Goal: Task Accomplishment & Management: Complete application form

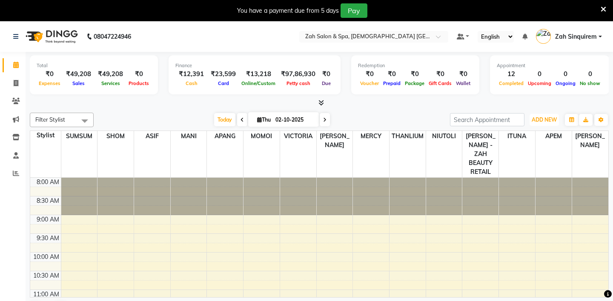
click at [551, 117] on span "ADD NEW" at bounding box center [543, 120] width 25 height 6
click at [514, 143] on link "Add Invoice" at bounding box center [524, 146] width 67 height 11
select select "service"
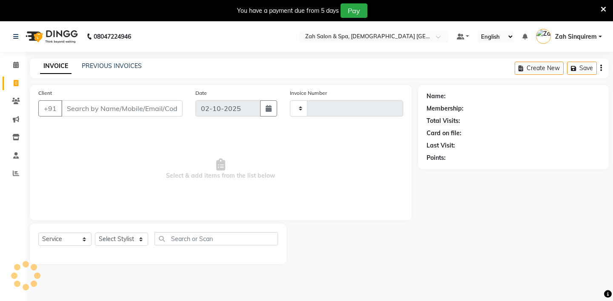
type input "1065"
select select "5613"
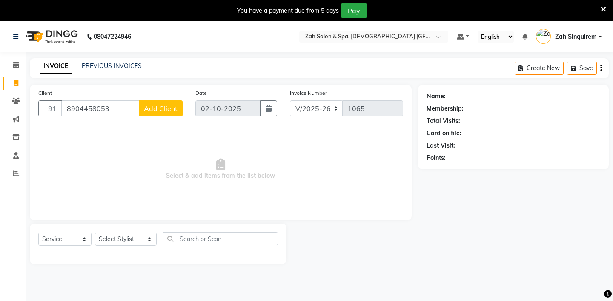
type input "8904458053"
click at [157, 103] on button "Add Client" at bounding box center [161, 108] width 44 height 16
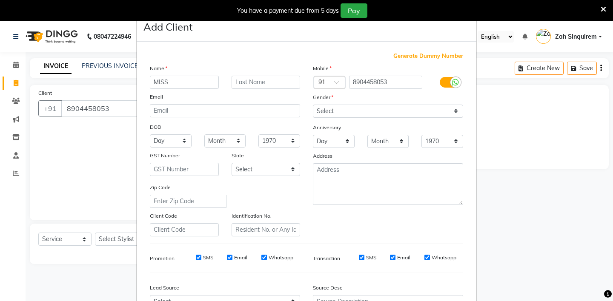
type input "MISS"
click at [246, 82] on input "text" at bounding box center [265, 82] width 69 height 13
type input "KAUR"
click at [332, 110] on select "Select [DEMOGRAPHIC_DATA] [DEMOGRAPHIC_DATA] Other Prefer Not To Say" at bounding box center [388, 111] width 150 height 13
select select "[DEMOGRAPHIC_DATA]"
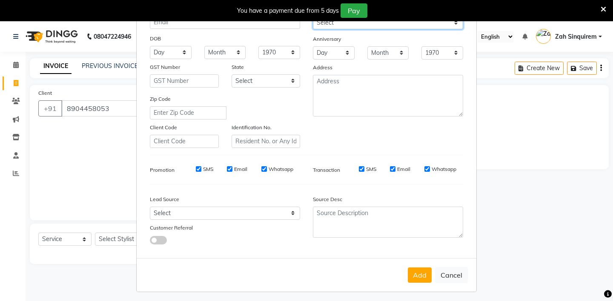
scroll to position [91, 0]
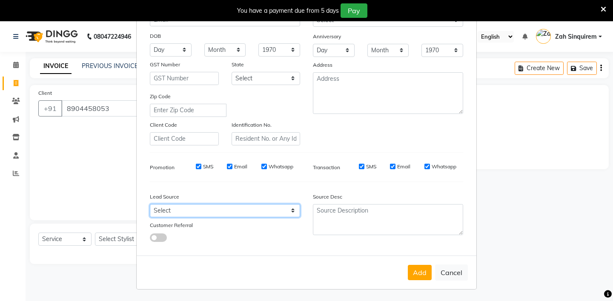
click at [220, 212] on select "Select Walk-in Referral Internet Friend Word of Mouth Advertisement Facebook Ju…" at bounding box center [225, 210] width 150 height 13
select select "36148"
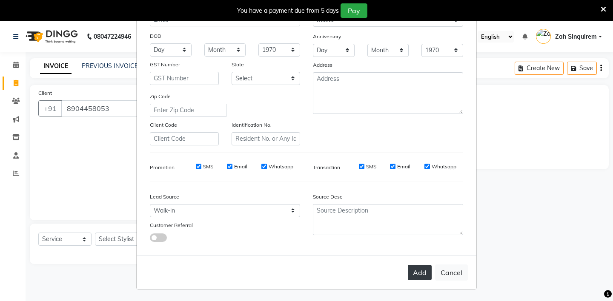
click at [425, 271] on button "Add" at bounding box center [420, 272] width 24 height 15
type input "89******53"
select select
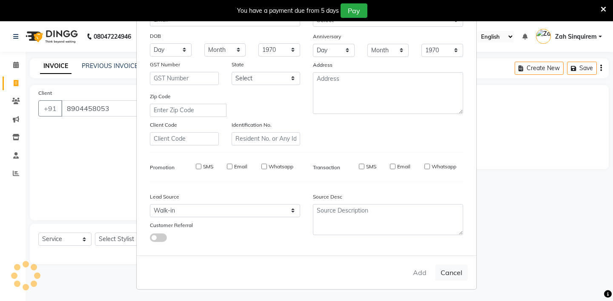
select select
checkbox input "false"
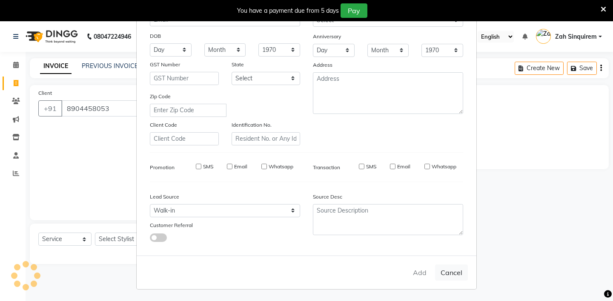
checkbox input "false"
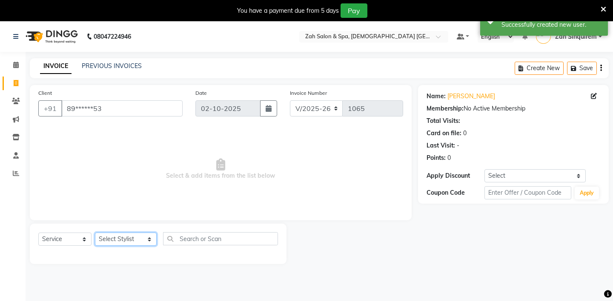
click at [130, 237] on select "Select Stylist [PERSON_NAME] - ZAH BEAUTY RETAIL APANG APEM ASIF ITUNA MANI MER…" at bounding box center [126, 239] width 62 height 13
select select "38270"
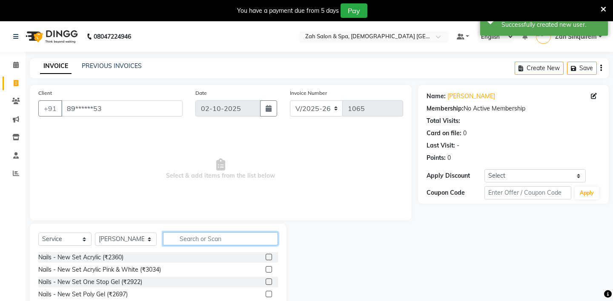
click at [180, 242] on input "text" at bounding box center [220, 238] width 115 height 13
type input "DEE"
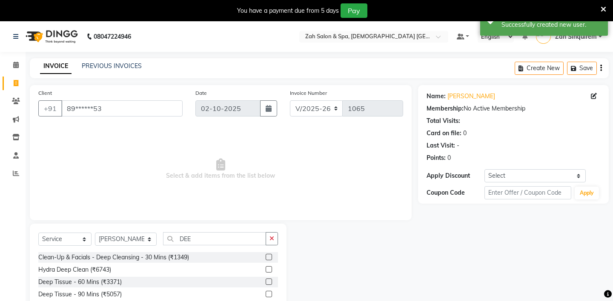
click at [269, 281] on label at bounding box center [269, 282] width 6 height 6
click at [269, 281] on input "checkbox" at bounding box center [269, 283] width 6 height 6
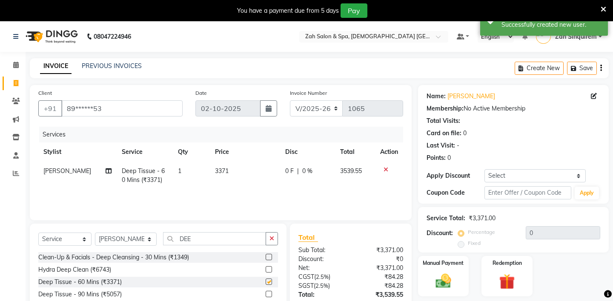
checkbox input "false"
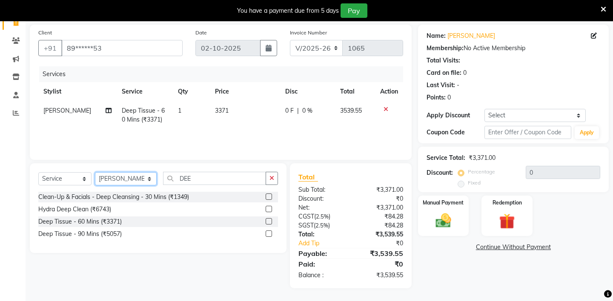
click at [119, 177] on select "Select Stylist [PERSON_NAME] - ZAH BEAUTY RETAIL APANG APEM ASIF ITUNA MANI MER…" at bounding box center [126, 178] width 62 height 13
select select "38262"
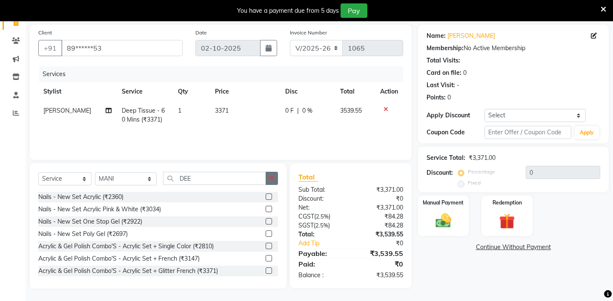
click at [274, 181] on icon "button" at bounding box center [271, 178] width 5 height 6
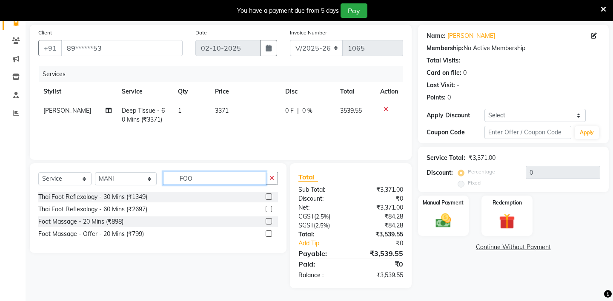
type input "FOO"
click at [271, 195] on label at bounding box center [269, 197] width 6 height 6
click at [271, 195] on input "checkbox" at bounding box center [269, 197] width 6 height 6
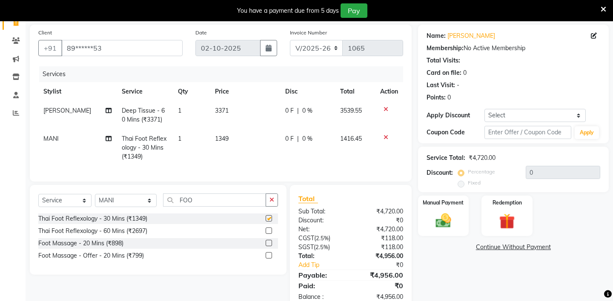
checkbox input "false"
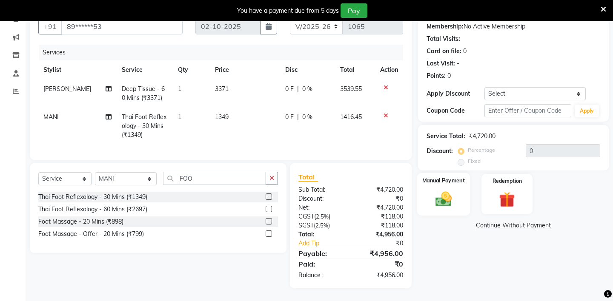
click at [455, 190] on img at bounding box center [443, 199] width 26 height 19
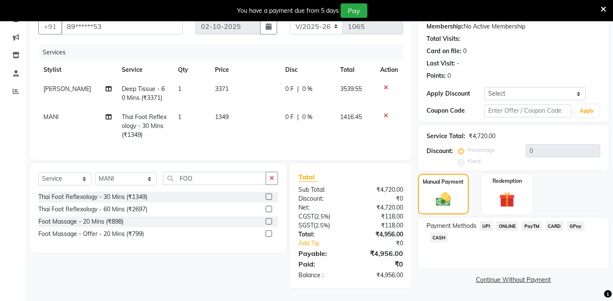
click at [483, 221] on span "UPI" at bounding box center [486, 226] width 13 height 10
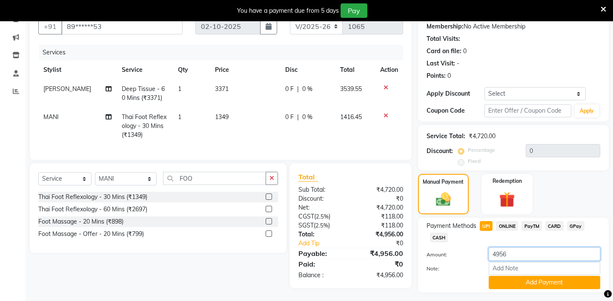
click at [511, 248] on input "4956" at bounding box center [544, 254] width 111 height 13
type input "4"
type input "3540"
click at [508, 276] on button "Add Payment" at bounding box center [544, 282] width 111 height 13
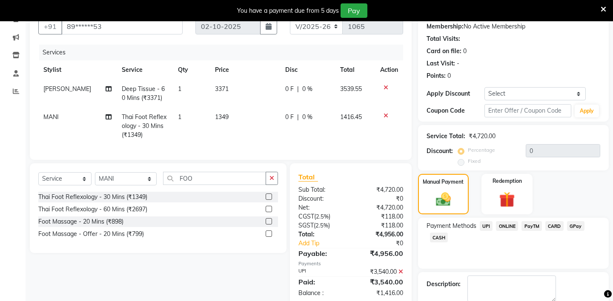
click at [438, 233] on span "CASH" at bounding box center [439, 238] width 18 height 10
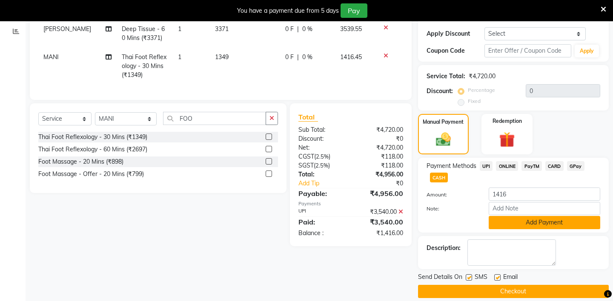
click at [517, 216] on button "Add Payment" at bounding box center [544, 222] width 111 height 13
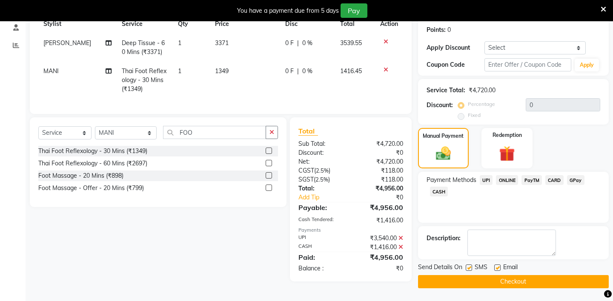
scroll to position [121, 0]
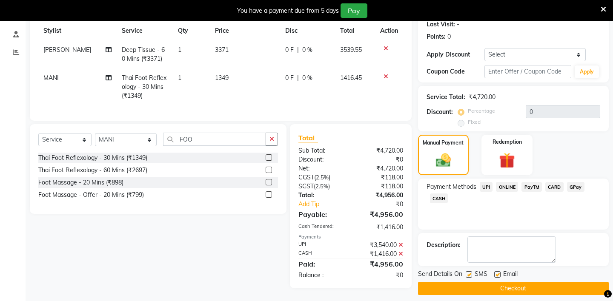
click at [462, 282] on button "Checkout" at bounding box center [513, 288] width 191 height 13
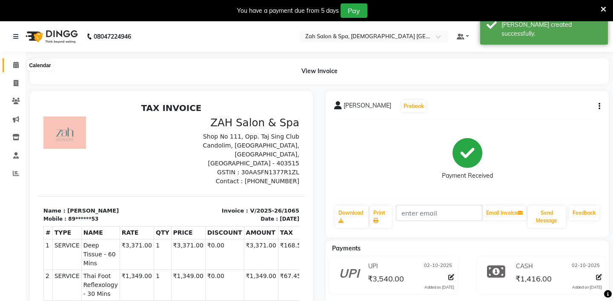
click at [16, 63] on icon at bounding box center [16, 65] width 6 height 6
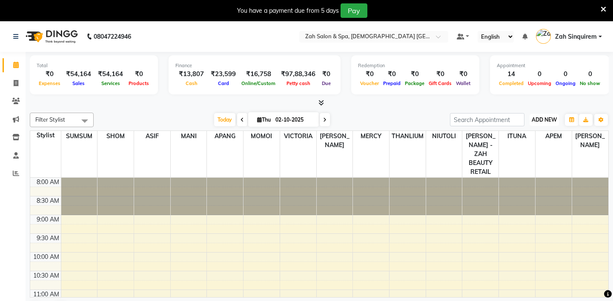
click at [546, 119] on span "ADD NEW" at bounding box center [543, 120] width 25 height 6
click at [511, 146] on link "Add Invoice" at bounding box center [524, 146] width 67 height 11
select select "service"
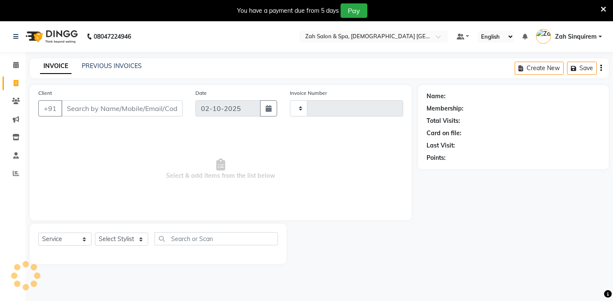
type input "1066"
select select "5613"
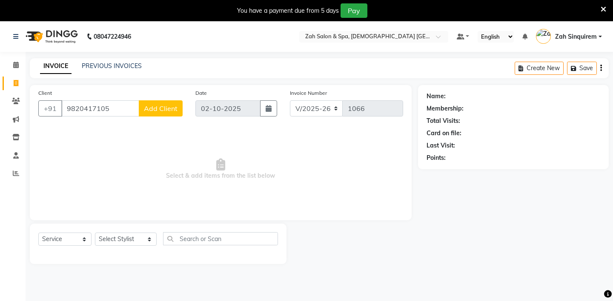
type input "9820417105"
click at [166, 111] on span "Add Client" at bounding box center [161, 108] width 34 height 9
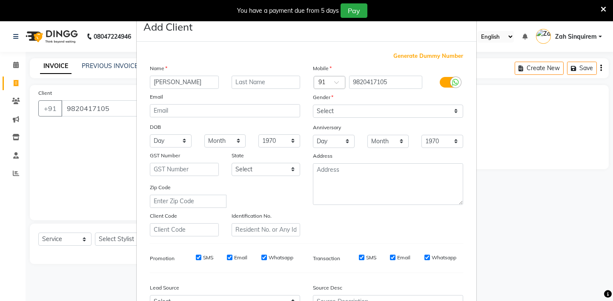
type input "[PERSON_NAME]"
click at [326, 113] on select "Select [DEMOGRAPHIC_DATA] [DEMOGRAPHIC_DATA] Other Prefer Not To Say" at bounding box center [388, 111] width 150 height 13
select select "[DEMOGRAPHIC_DATA]"
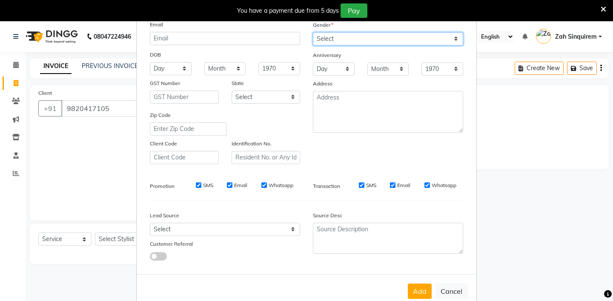
scroll to position [91, 0]
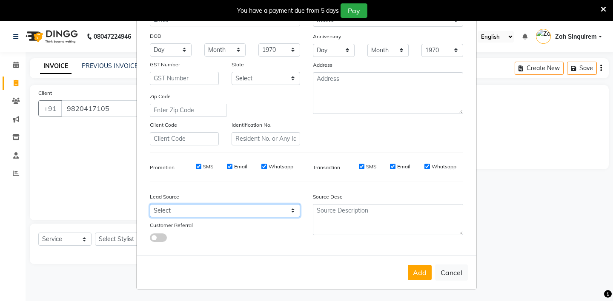
click at [218, 212] on select "Select Walk-in Referral Internet Friend Word of Mouth Advertisement Facebook Ju…" at bounding box center [225, 210] width 150 height 13
select select "36148"
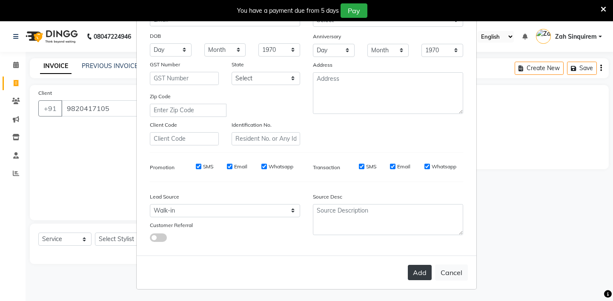
click at [421, 267] on button "Add" at bounding box center [420, 272] width 24 height 15
type input "98******05"
select select
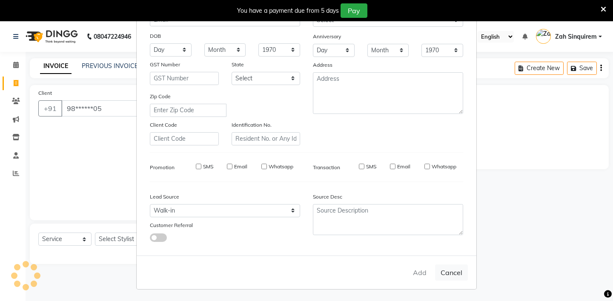
select select
checkbox input "false"
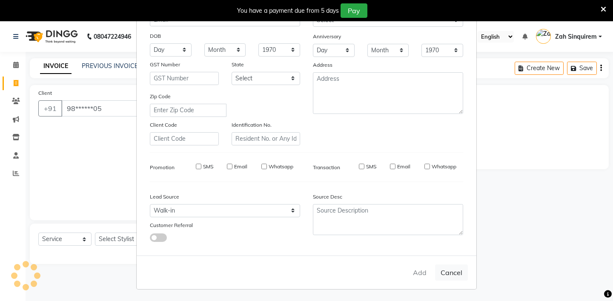
checkbox input "false"
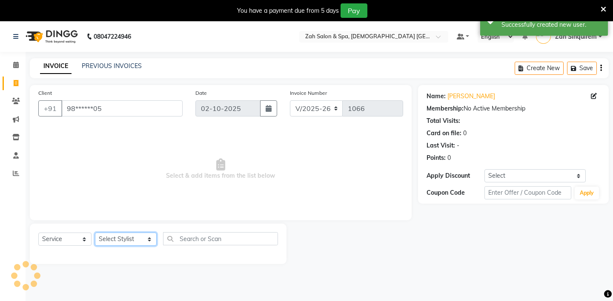
click at [131, 239] on select "Select Stylist [PERSON_NAME] - ZAH BEAUTY RETAIL APANG APEM ASIF ITUNA MANI MER…" at bounding box center [126, 239] width 62 height 13
select select "46424"
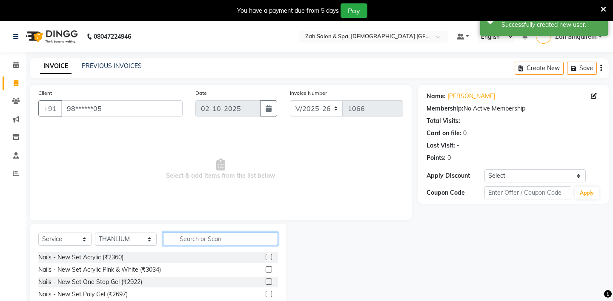
click at [175, 237] on input "text" at bounding box center [220, 238] width 115 height 13
type input "DEE"
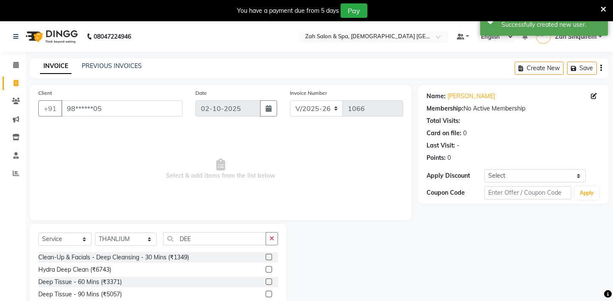
click at [269, 280] on label at bounding box center [269, 282] width 6 height 6
click at [269, 280] on input "checkbox" at bounding box center [269, 283] width 6 height 6
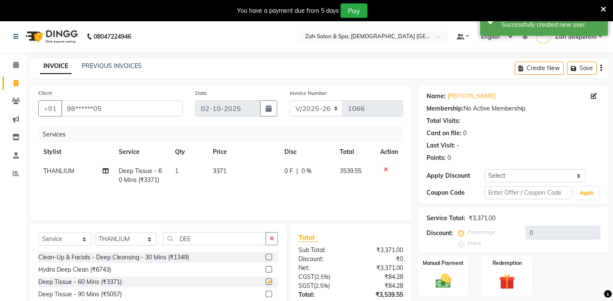
checkbox input "false"
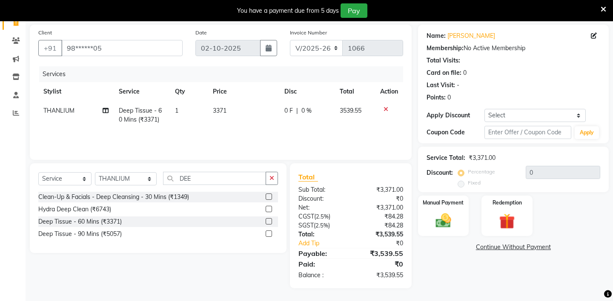
click at [145, 114] on span "Deep Tissue - 60 Mins (₹3371)" at bounding box center [140, 115] width 43 height 17
select select "46424"
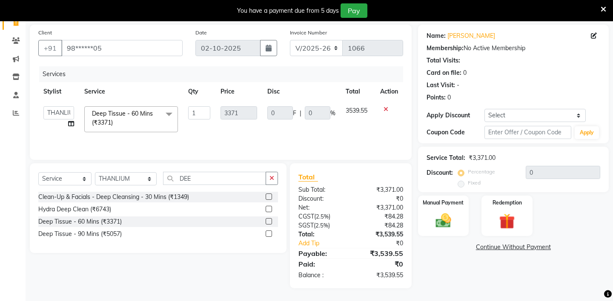
click at [166, 113] on span at bounding box center [168, 114] width 17 height 16
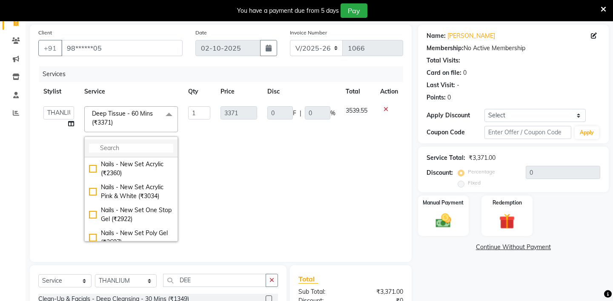
click at [126, 146] on input "multiselect-search" at bounding box center [131, 148] width 84 height 9
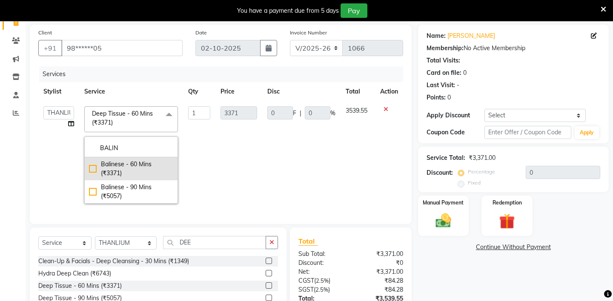
type input "BALIN"
click at [127, 169] on div "Balinese - 60 Mins (₹3371)" at bounding box center [131, 169] width 84 height 18
checkbox input "true"
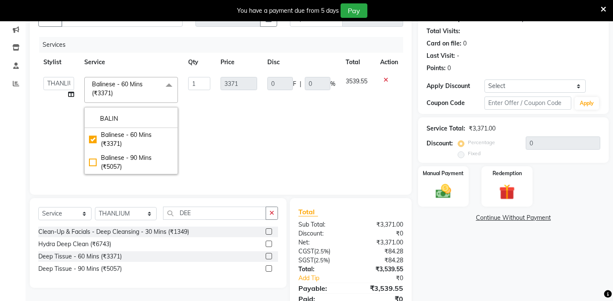
click at [117, 222] on div "Select Service Product Membership Package Voucher Prepaid Gift Card Select Styl…" at bounding box center [158, 217] width 240 height 20
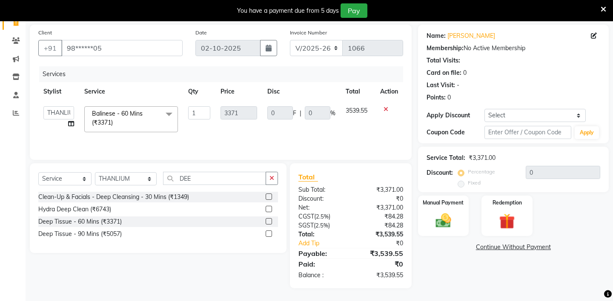
scroll to position [60, 0]
click at [118, 180] on select "Select Stylist [PERSON_NAME] - ZAH BEAUTY RETAIL APANG APEM ASIF ITUNA MANI MER…" at bounding box center [126, 178] width 62 height 13
click at [113, 178] on select "Select Stylist [PERSON_NAME] - ZAH BEAUTY RETAIL APANG APEM ASIF ITUNA MANI MER…" at bounding box center [126, 178] width 62 height 13
select select "38269"
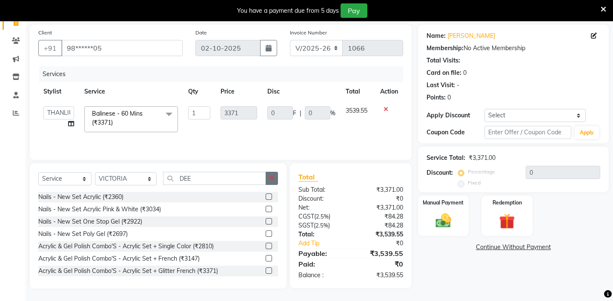
click at [269, 178] on button "button" at bounding box center [272, 178] width 12 height 13
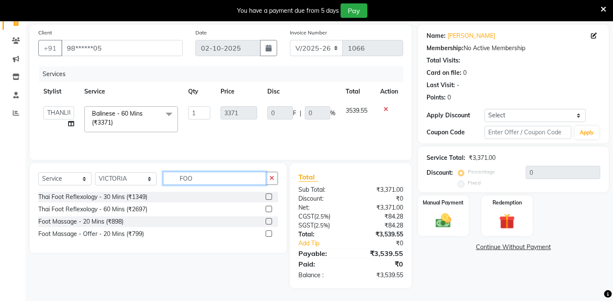
type input "FOO"
click at [268, 195] on label at bounding box center [269, 197] width 6 height 6
click at [268, 195] on input "checkbox" at bounding box center [269, 197] width 6 height 6
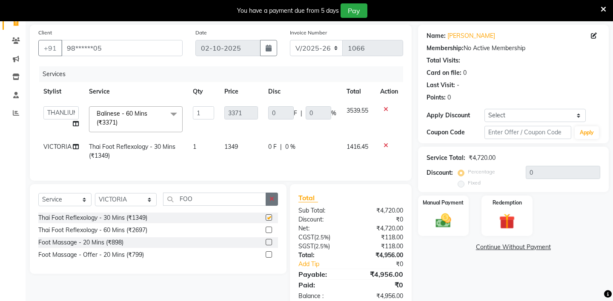
checkbox input "false"
click at [270, 194] on button "button" at bounding box center [272, 199] width 12 height 13
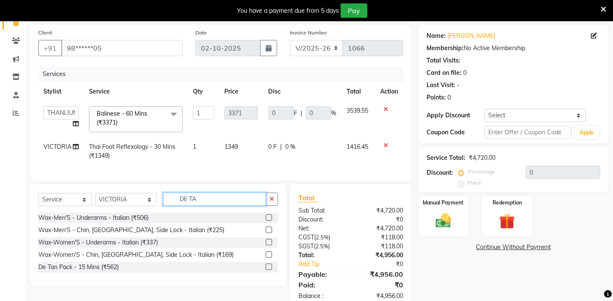
type input "DE TA"
click at [266, 217] on label at bounding box center [269, 217] width 6 height 6
click at [266, 217] on input "checkbox" at bounding box center [269, 218] width 6 height 6
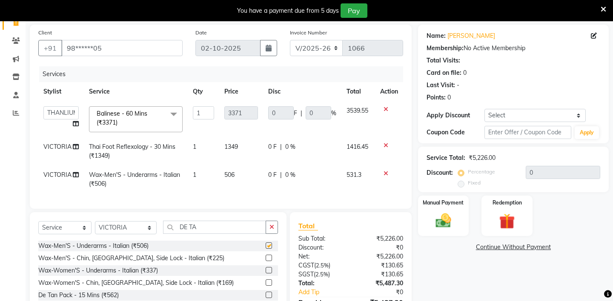
checkbox input "false"
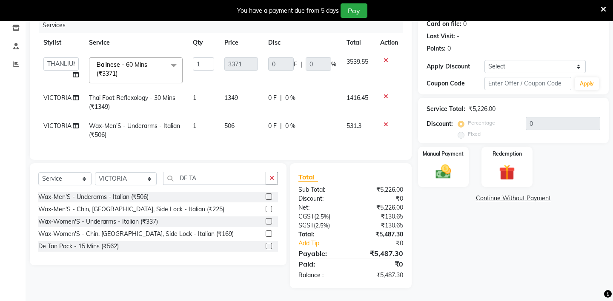
click at [269, 246] on label at bounding box center [269, 246] width 6 height 6
click at [269, 246] on input "checkbox" at bounding box center [269, 247] width 6 height 6
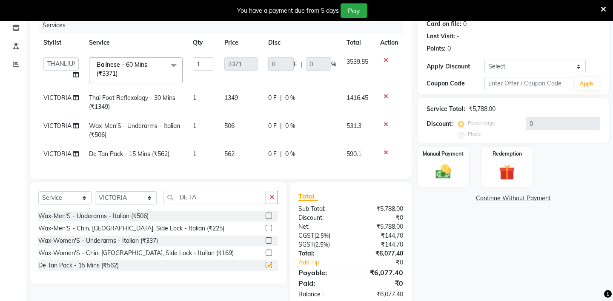
checkbox input "false"
click at [386, 124] on icon at bounding box center [385, 125] width 5 height 6
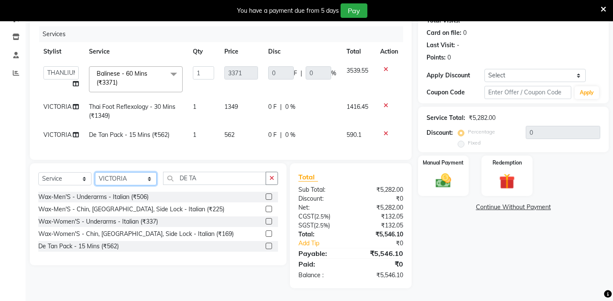
click at [129, 182] on select "Select Stylist [PERSON_NAME] - ZAH BEAUTY RETAIL APANG APEM ASIF ITUNA MANI MER…" at bounding box center [126, 178] width 62 height 13
select select "38271"
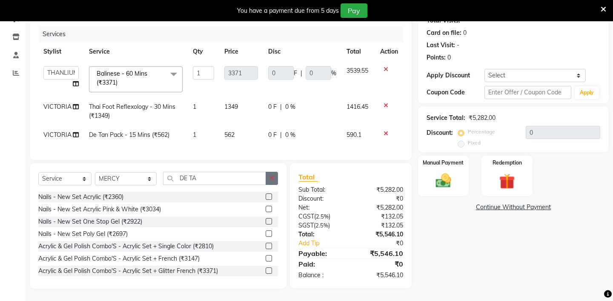
click at [275, 178] on button "button" at bounding box center [272, 178] width 12 height 13
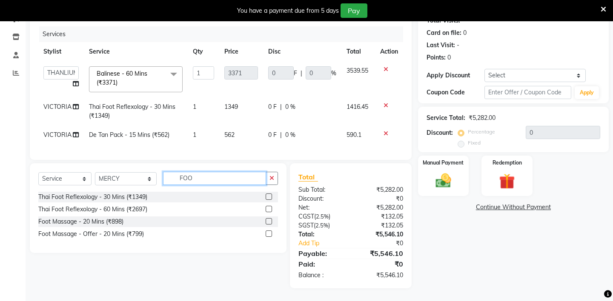
type input "FOO"
click at [268, 196] on label at bounding box center [269, 197] width 6 height 6
click at [268, 196] on input "checkbox" at bounding box center [269, 197] width 6 height 6
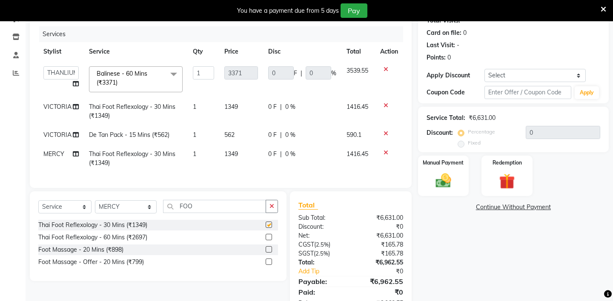
checkbox input "false"
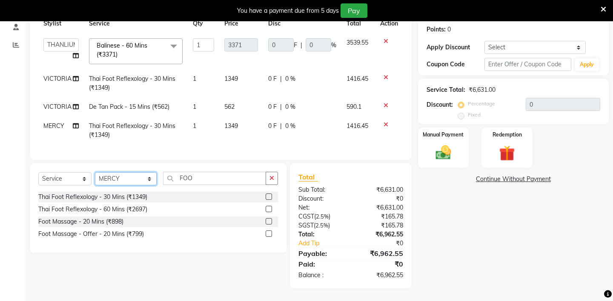
click at [132, 181] on select "Select Stylist [PERSON_NAME] - ZAH BEAUTY RETAIL APANG APEM ASIF ITUNA MANI MER…" at bounding box center [126, 178] width 62 height 13
click at [273, 176] on icon "button" at bounding box center [271, 178] width 5 height 6
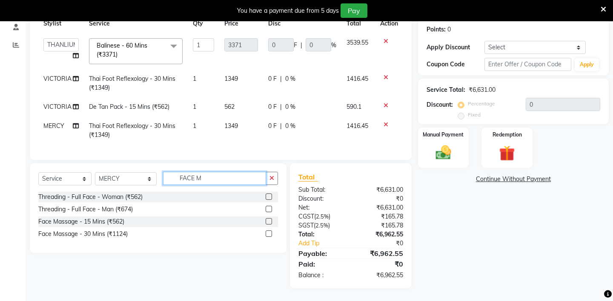
type input "FACE M"
click at [270, 233] on label at bounding box center [269, 234] width 6 height 6
click at [270, 233] on input "checkbox" at bounding box center [269, 234] width 6 height 6
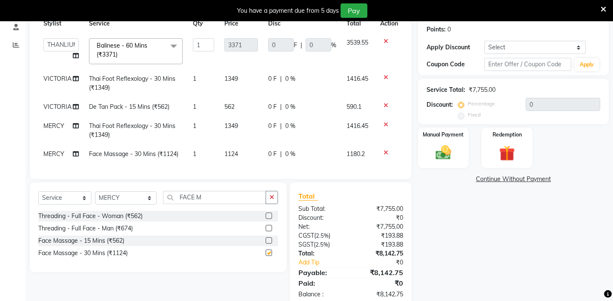
checkbox input "false"
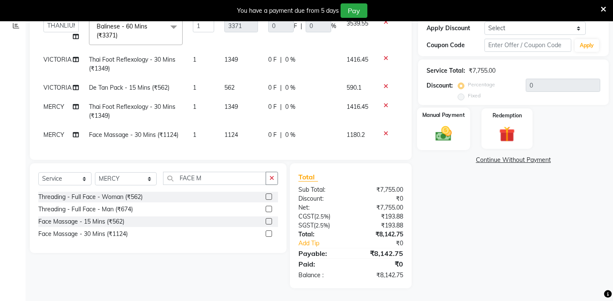
click at [437, 111] on div "Manual Payment" at bounding box center [443, 129] width 53 height 42
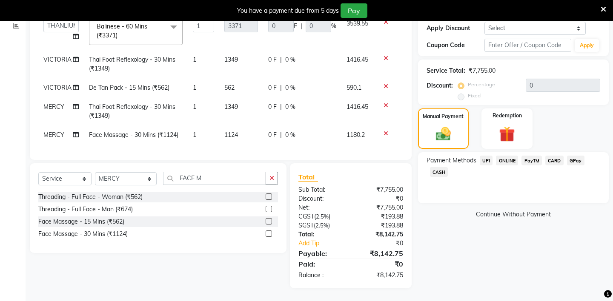
click at [437, 167] on span "CASH" at bounding box center [439, 172] width 18 height 10
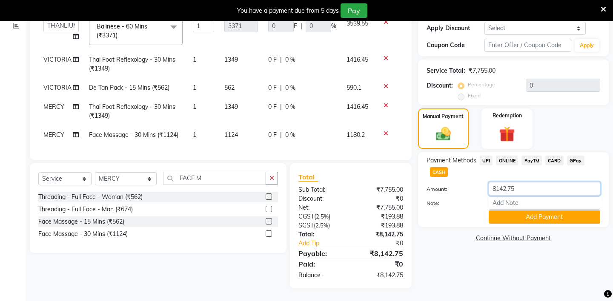
click at [516, 182] on input "8142.75" at bounding box center [544, 188] width 111 height 13
type input "8"
type input "3540"
click at [509, 211] on button "Add Payment" at bounding box center [544, 217] width 111 height 13
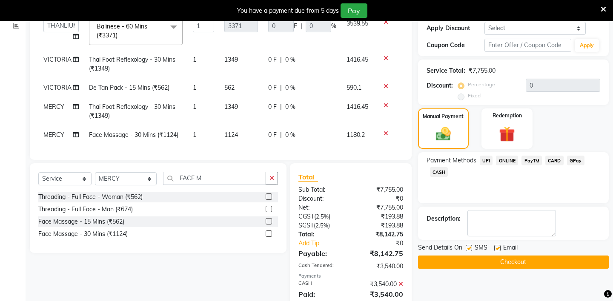
click at [482, 156] on span "UPI" at bounding box center [486, 161] width 13 height 10
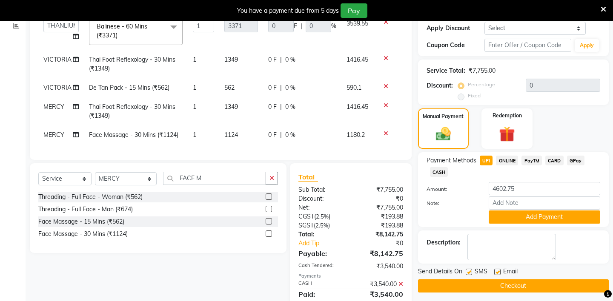
scroll to position [175, 0]
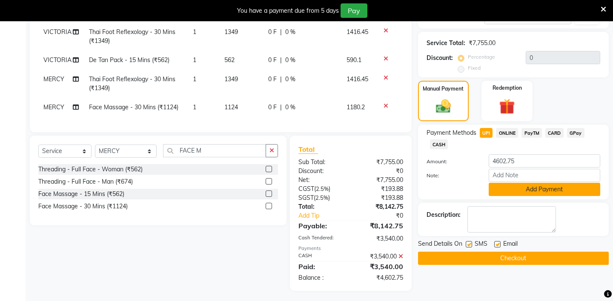
click at [505, 186] on button "Add Payment" at bounding box center [544, 189] width 111 height 13
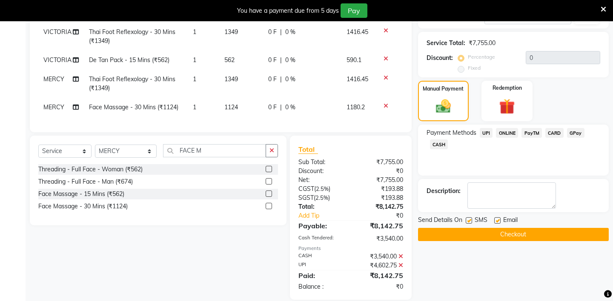
scroll to position [186, 0]
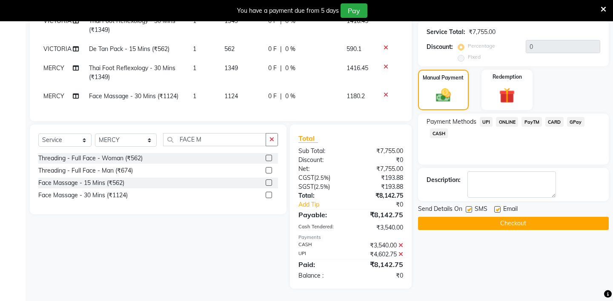
click at [461, 217] on button "Checkout" at bounding box center [513, 223] width 191 height 13
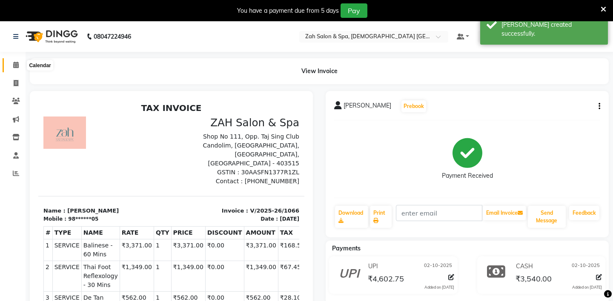
click at [15, 66] on icon at bounding box center [16, 65] width 6 height 6
